Goal: Information Seeking & Learning: Check status

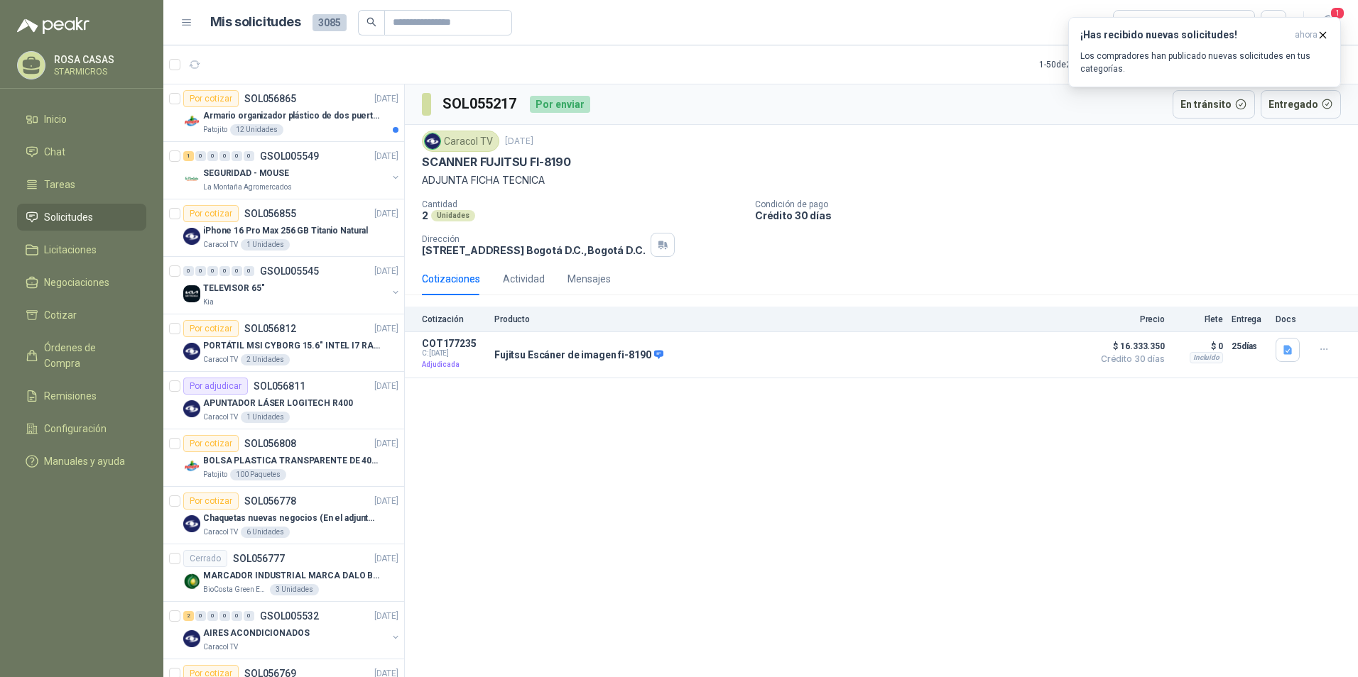
click at [1066, 462] on div "SOL055217 Por enviar En tránsito Entregado Caracol TV [DATE] SCANNER FUJITSU FI…" at bounding box center [881, 383] width 953 height 598
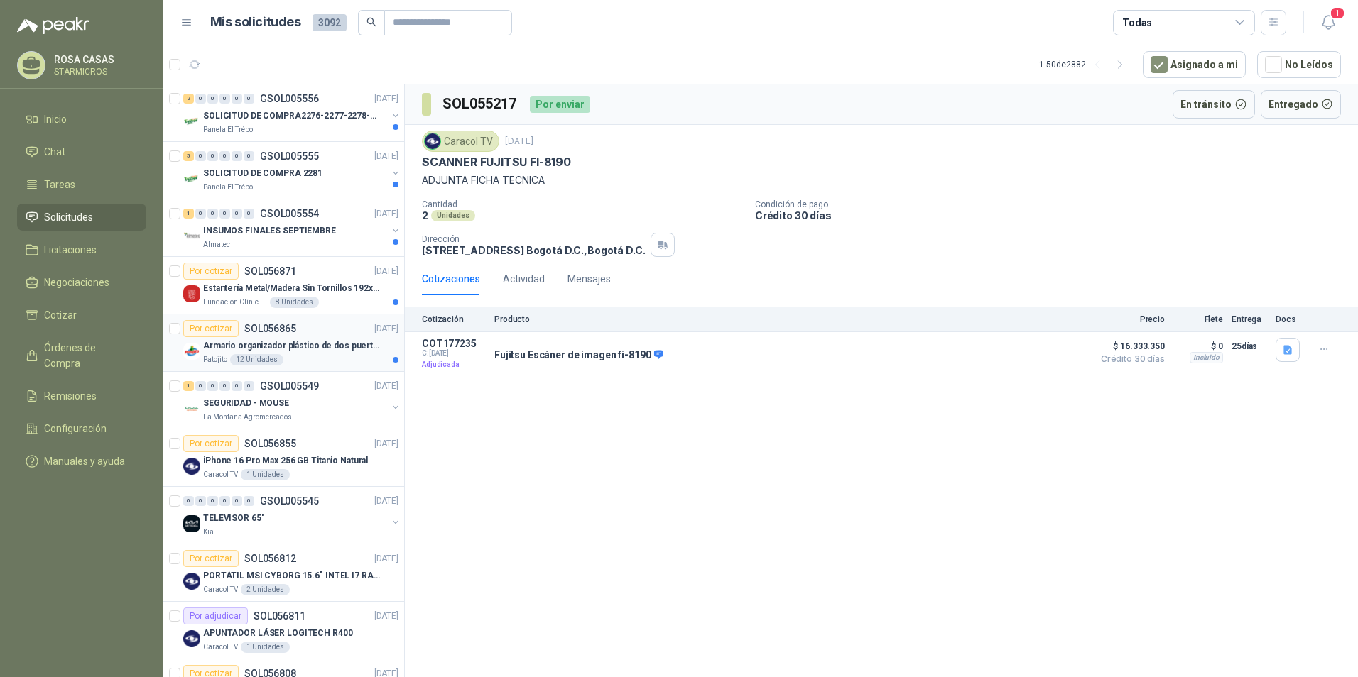
click at [334, 352] on p "Armario organizador plástico de dos puertas de acuerdo a la imagen adjunta" at bounding box center [291, 345] width 177 height 13
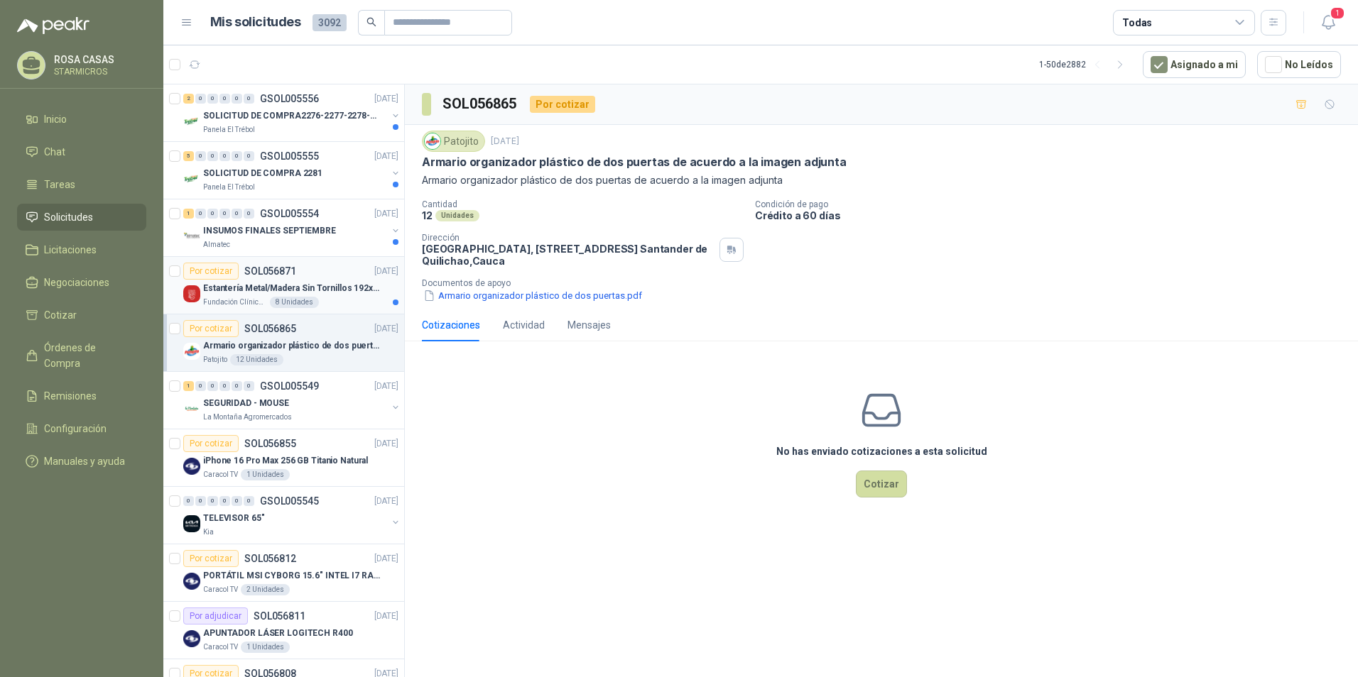
click at [308, 299] on div "8 Unidades" at bounding box center [294, 302] width 49 height 11
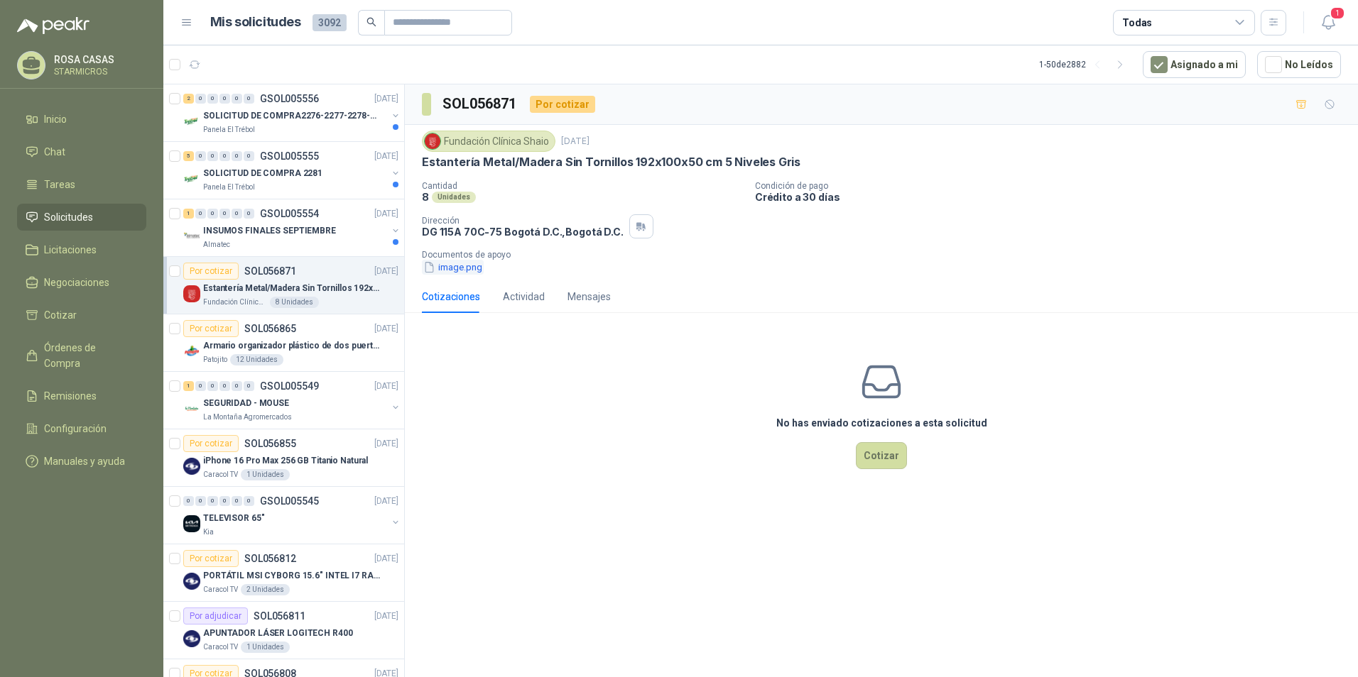
click at [443, 271] on button "image.png" at bounding box center [453, 267] width 62 height 15
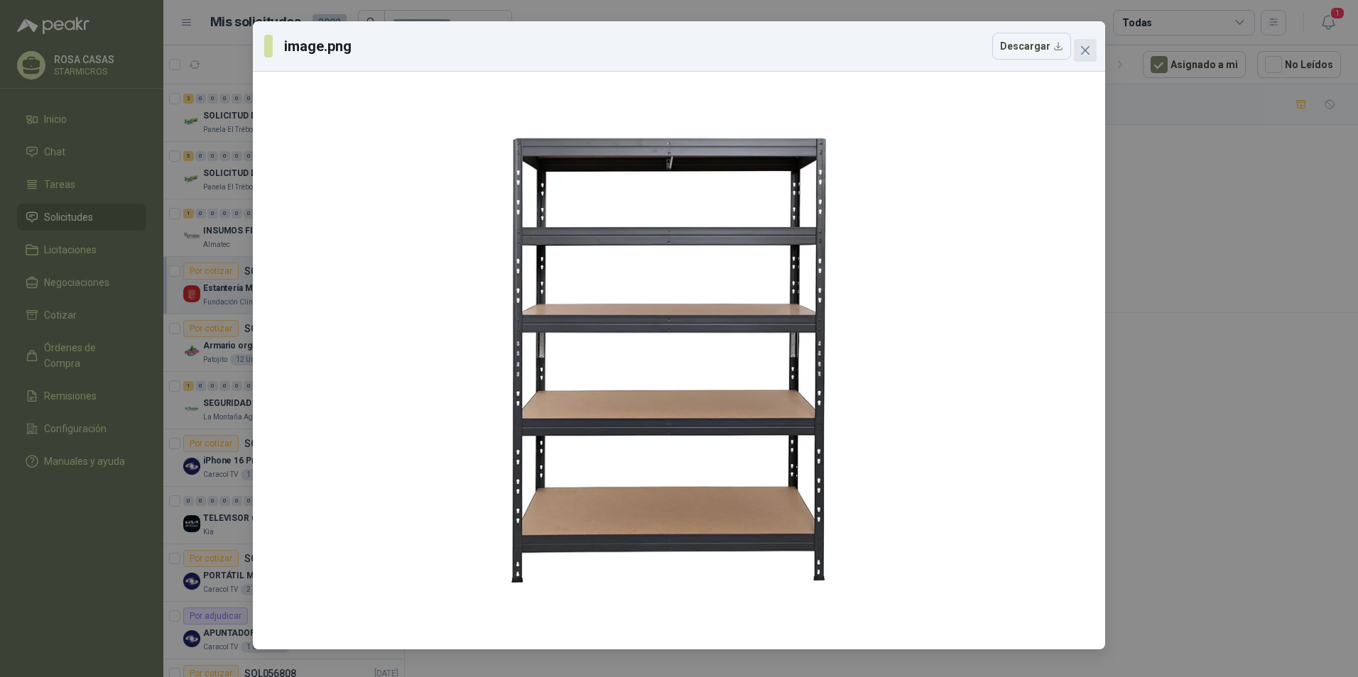
click at [1081, 48] on icon "close" at bounding box center [1084, 50] width 11 height 11
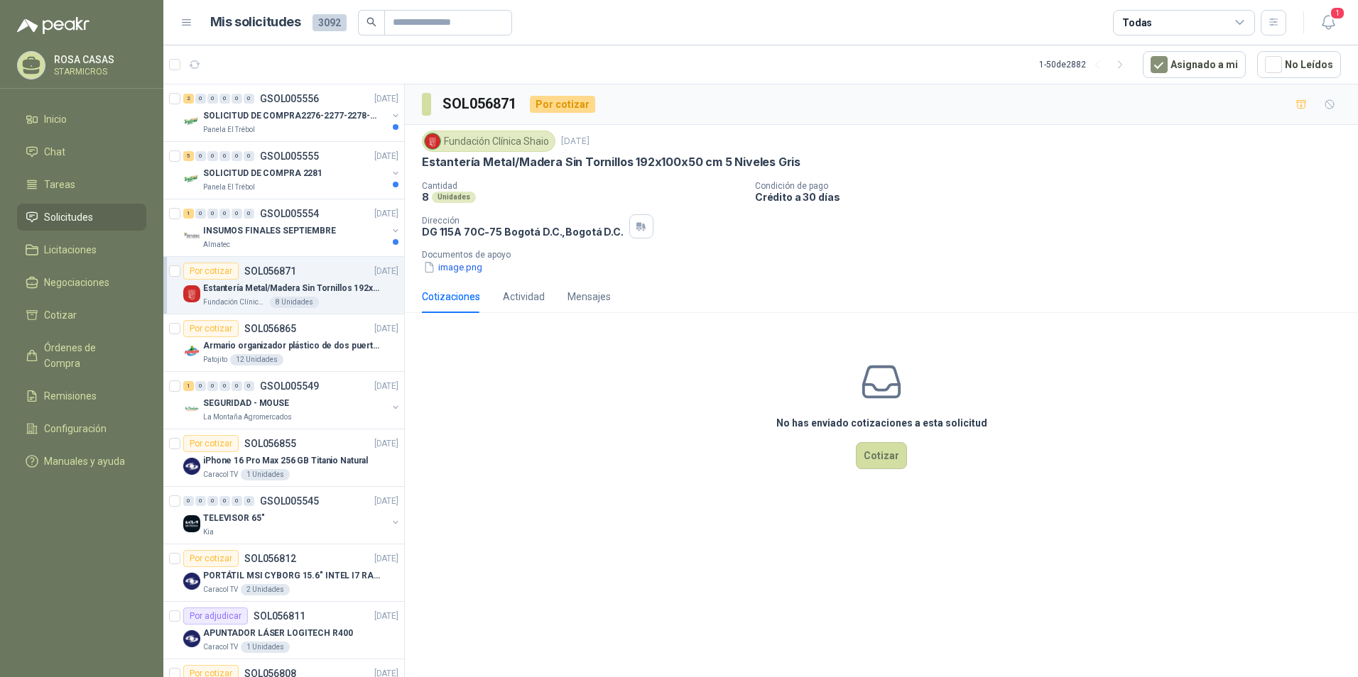
drag, startPoint x: 792, startPoint y: 160, endPoint x: 423, endPoint y: 157, distance: 369.3
click at [423, 157] on div "Estantería Metal/Madera Sin Tornillos 192x100x50 cm 5 Niveles Gris" at bounding box center [881, 162] width 919 height 15
copy p "Estantería Metal/Madera Sin Tornillos 192x100x50 cm 5 Niveles Gris"
click at [297, 246] on div "Almatec" at bounding box center [295, 244] width 184 height 11
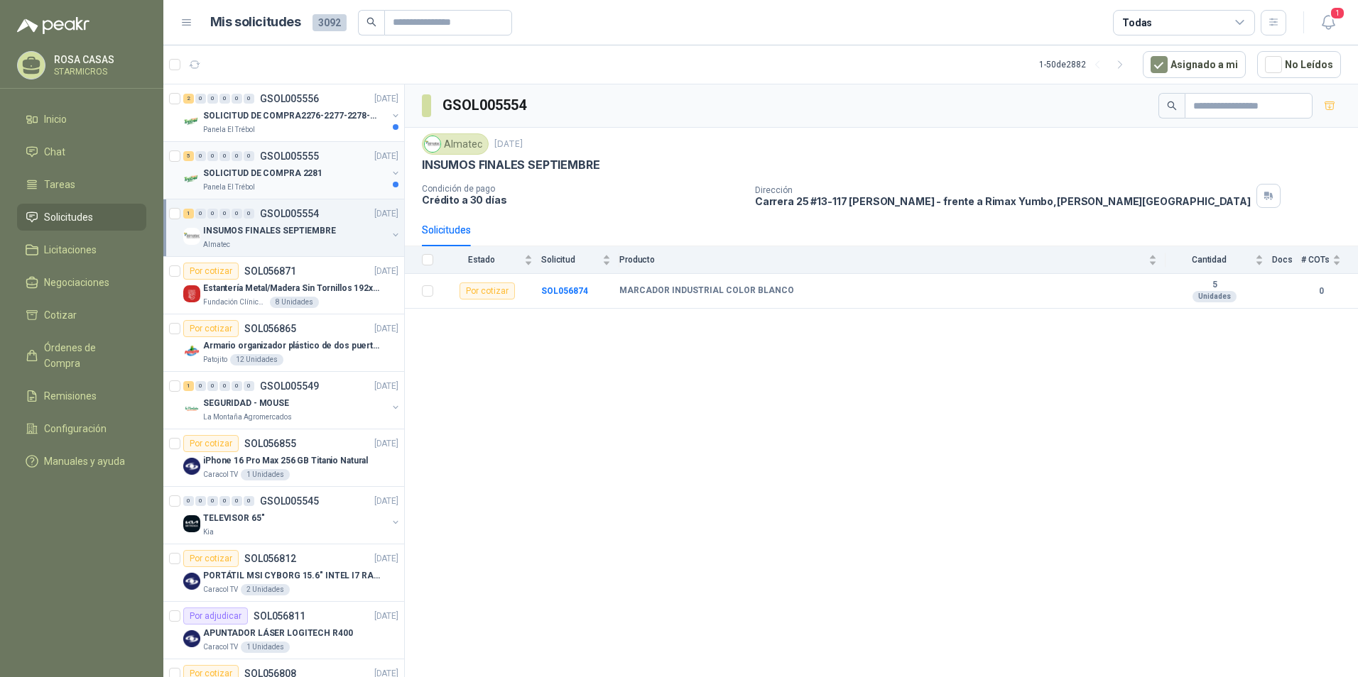
click at [288, 187] on div "Panela El Trébol" at bounding box center [295, 187] width 184 height 11
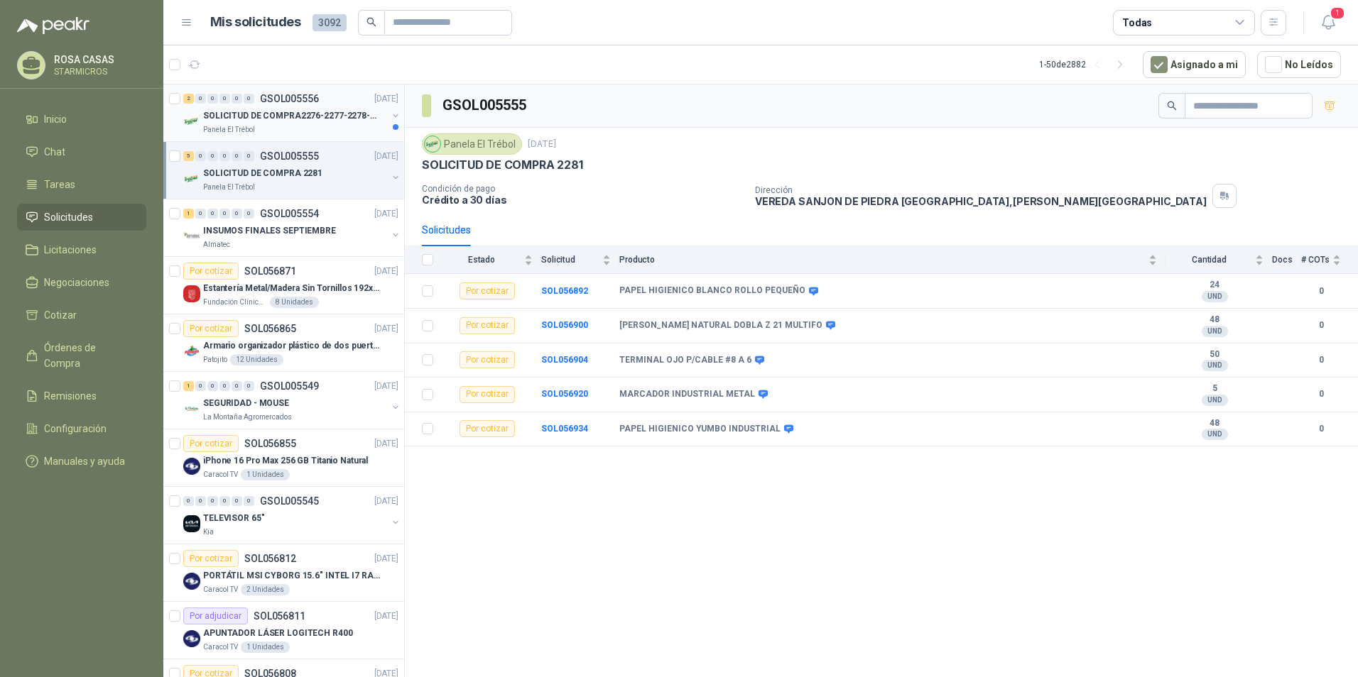
click at [283, 98] on p "GSOL005556" at bounding box center [289, 99] width 59 height 10
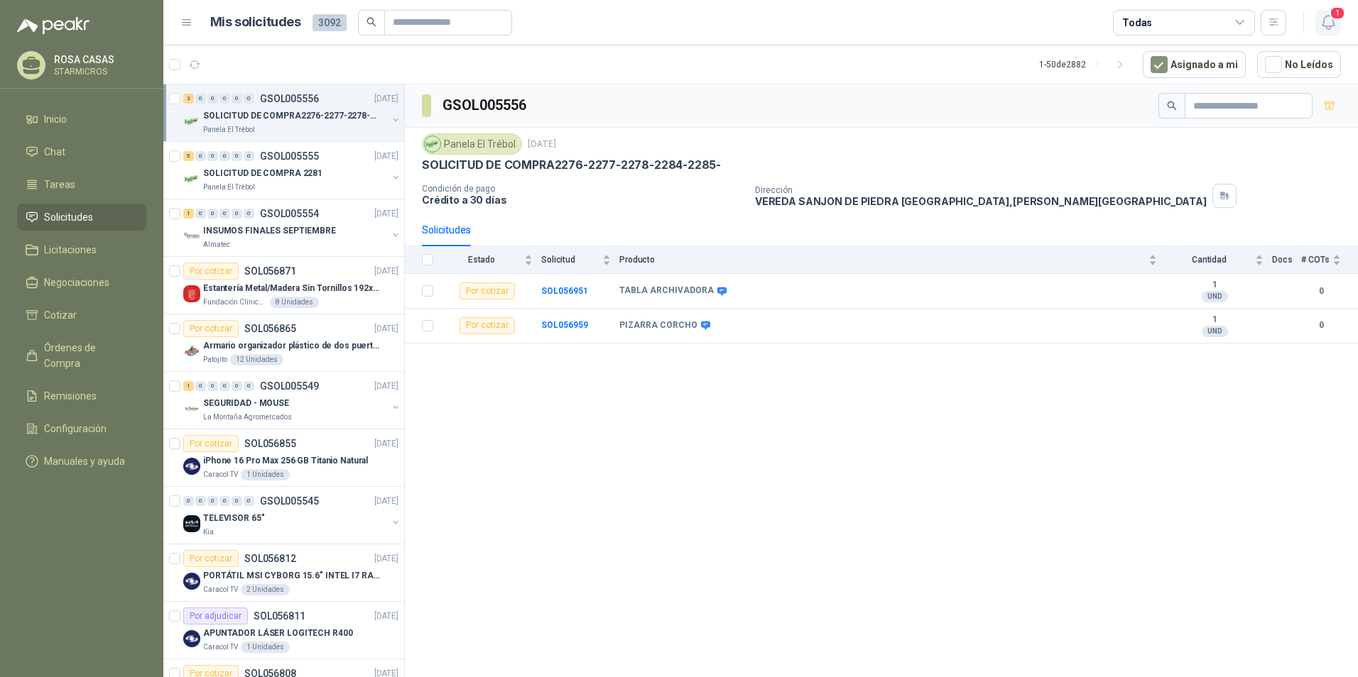
click at [1326, 15] on icon "button" at bounding box center [1328, 22] width 18 height 18
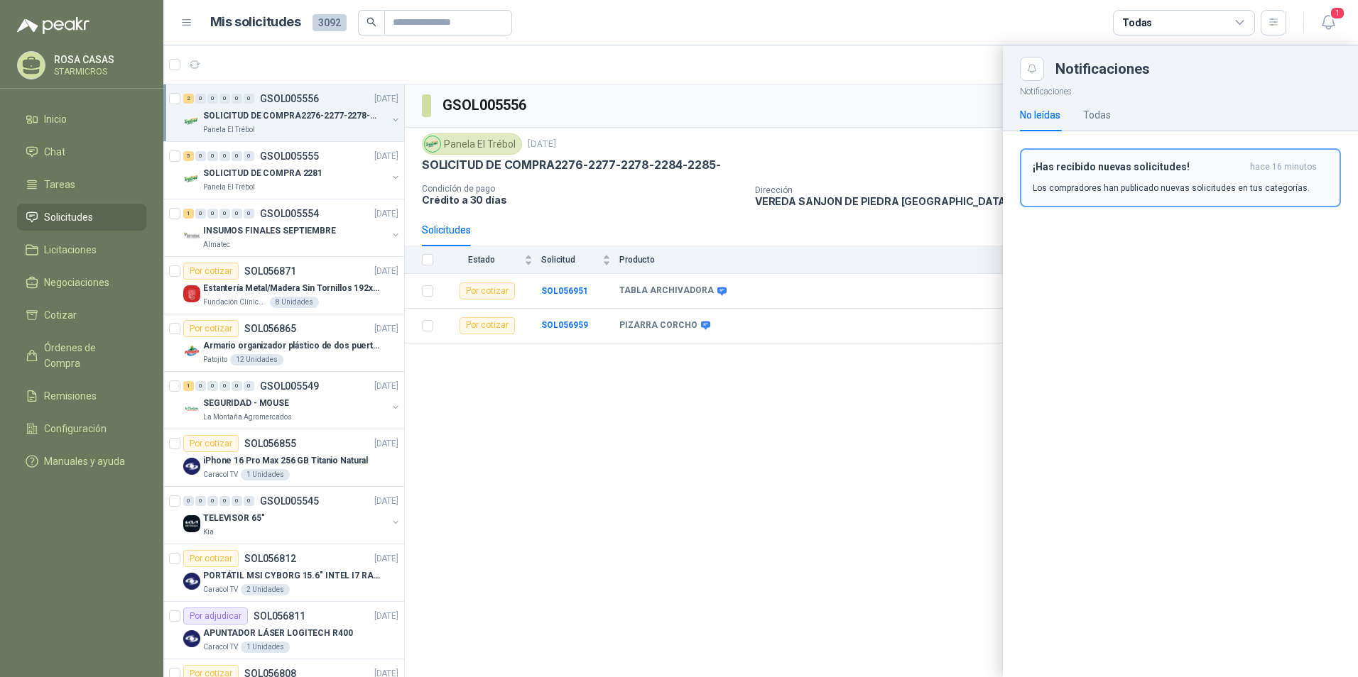
click at [1138, 192] on p "Los compradores han publicado nuevas solicitudes en tus categorías." at bounding box center [1170, 188] width 277 height 13
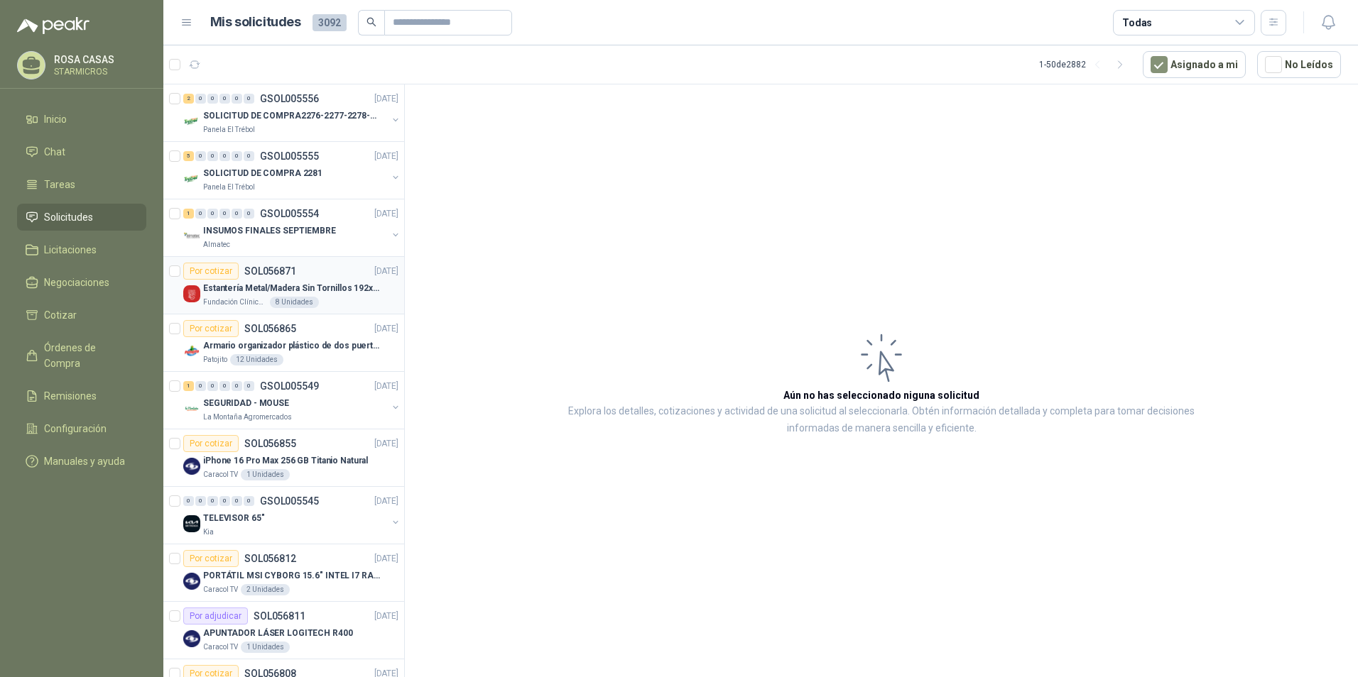
click at [317, 278] on div "Por cotizar SOL056871 22/09/25" at bounding box center [290, 271] width 215 height 17
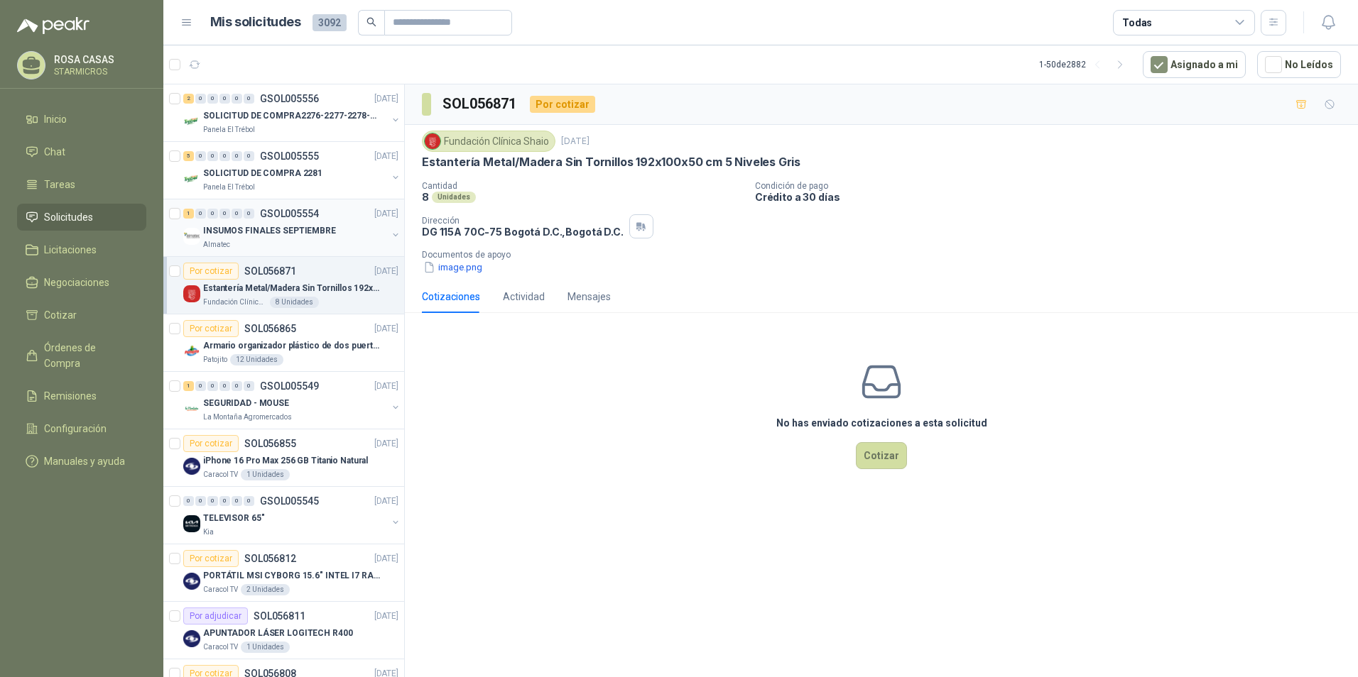
click at [238, 242] on div "Almatec" at bounding box center [295, 244] width 184 height 11
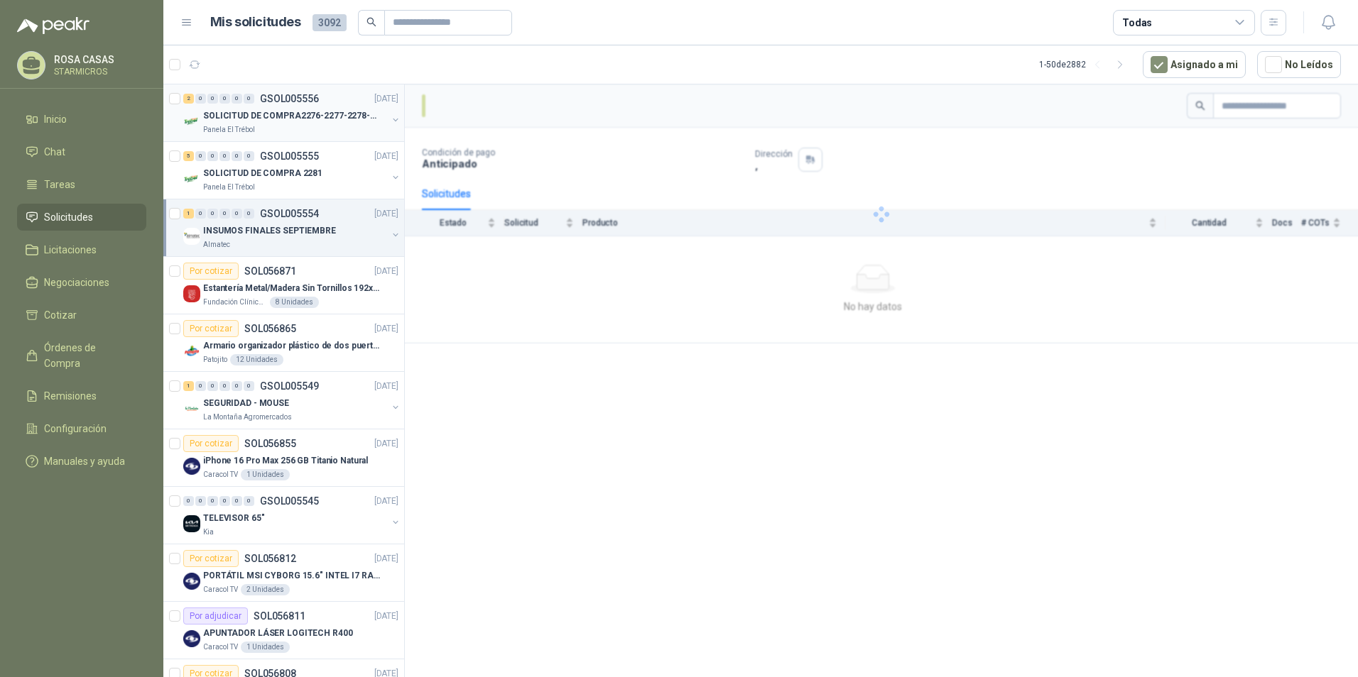
click at [268, 120] on p "SOLICITUD DE COMPRA2276-2277-2278-2284-2285-" at bounding box center [291, 115] width 177 height 13
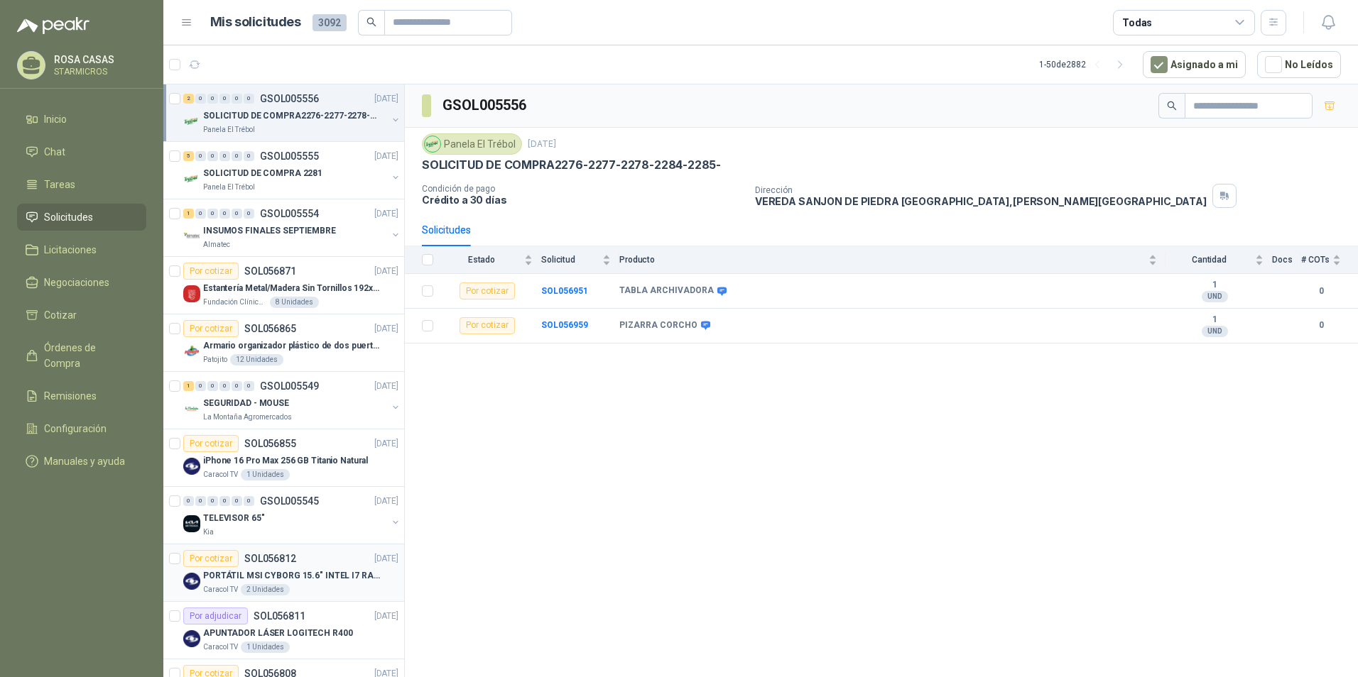
scroll to position [71, 0]
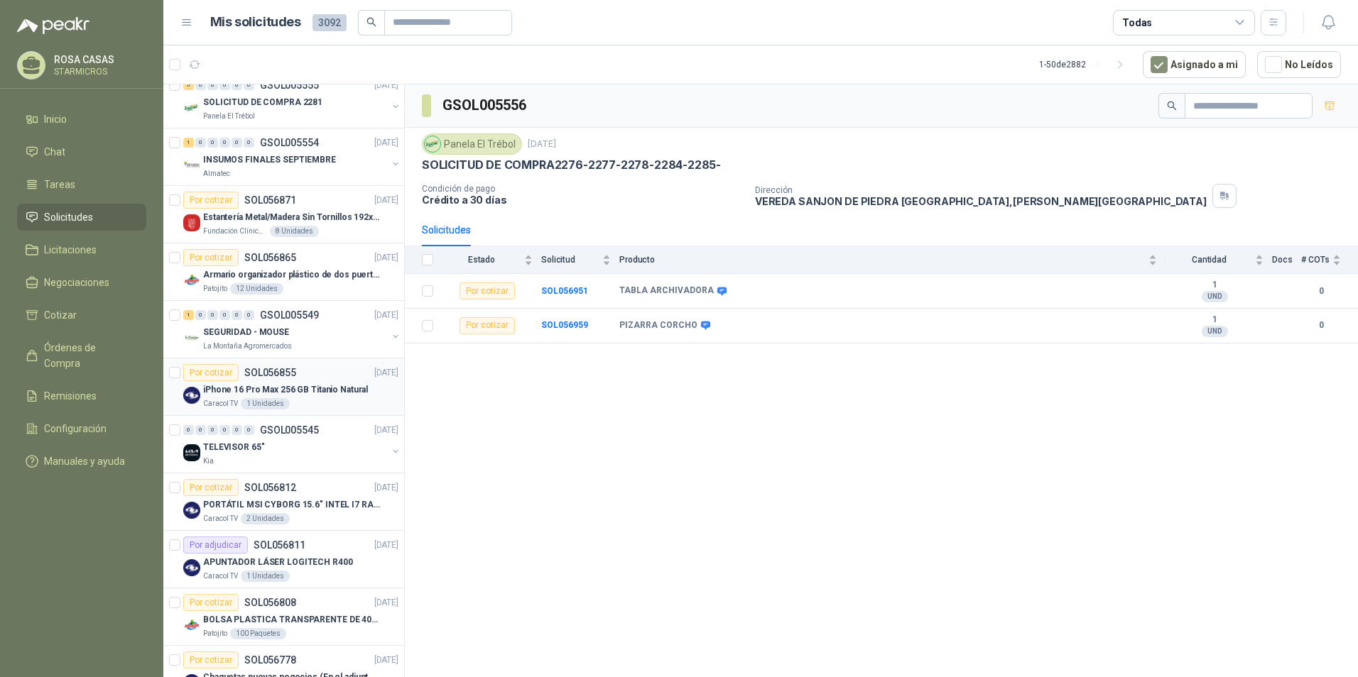
click at [288, 395] on p "iPhone 16 Pro Max 256 GB Titanio Natural" at bounding box center [285, 389] width 165 height 13
